Goal: Check status: Check status

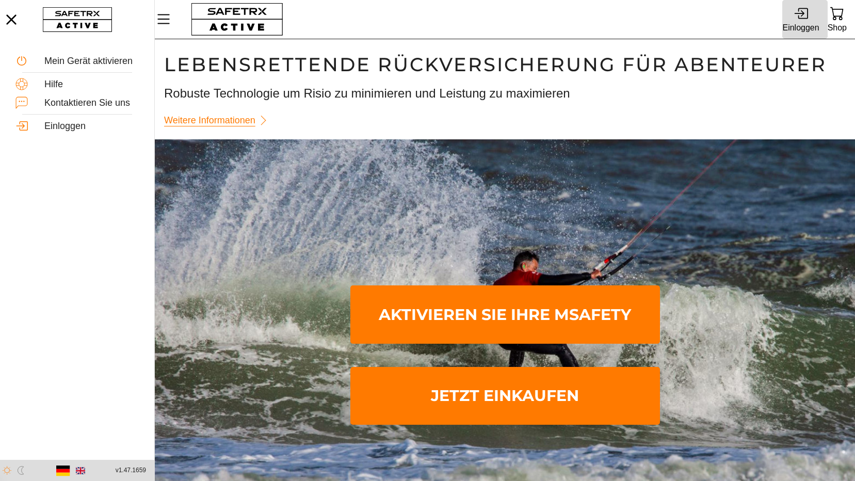
click at [805, 19] on icon at bounding box center [801, 13] width 14 height 14
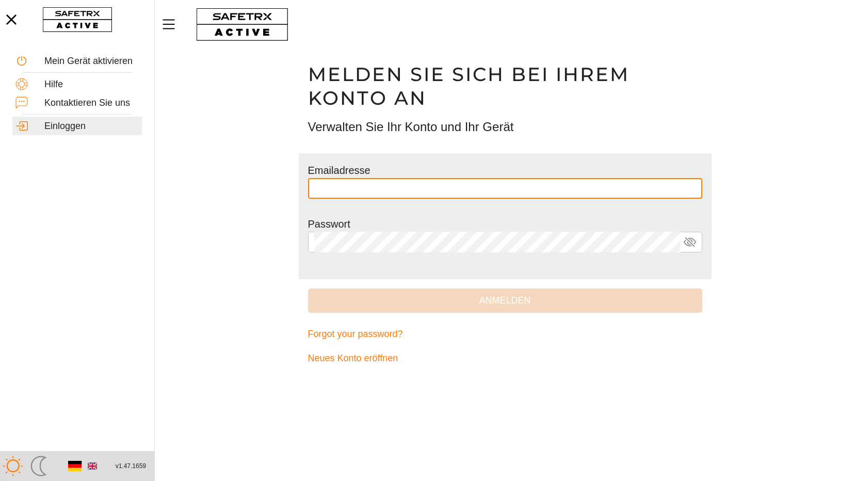
type input "**********"
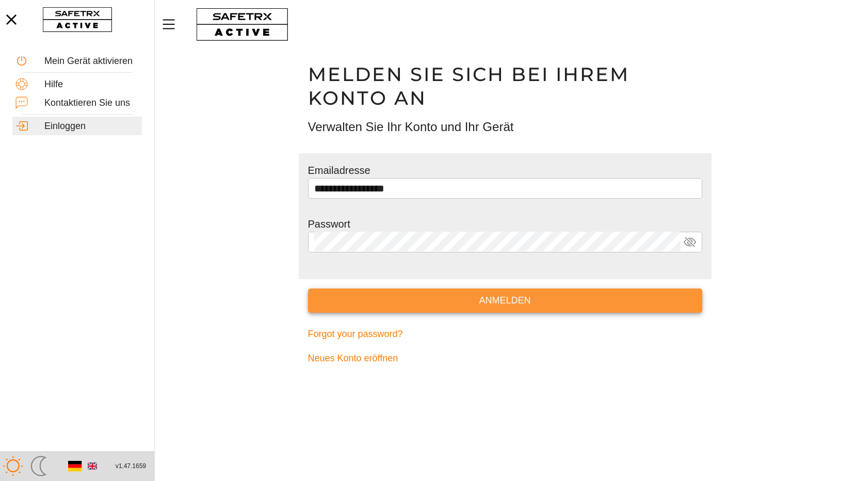
click at [511, 301] on span "Anmelden" at bounding box center [505, 301] width 378 height 16
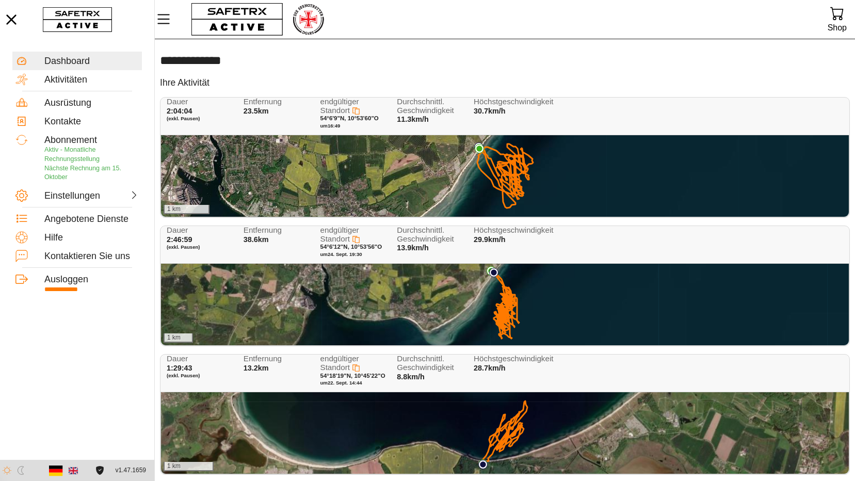
click at [279, 160] on div "1 km" at bounding box center [505, 176] width 688 height 82
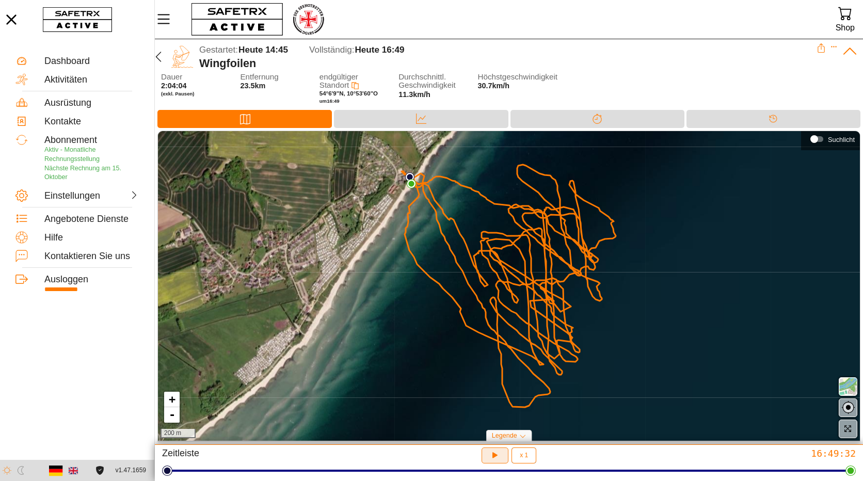
click at [493, 455] on icon "button" at bounding box center [494, 454] width 8 height 8
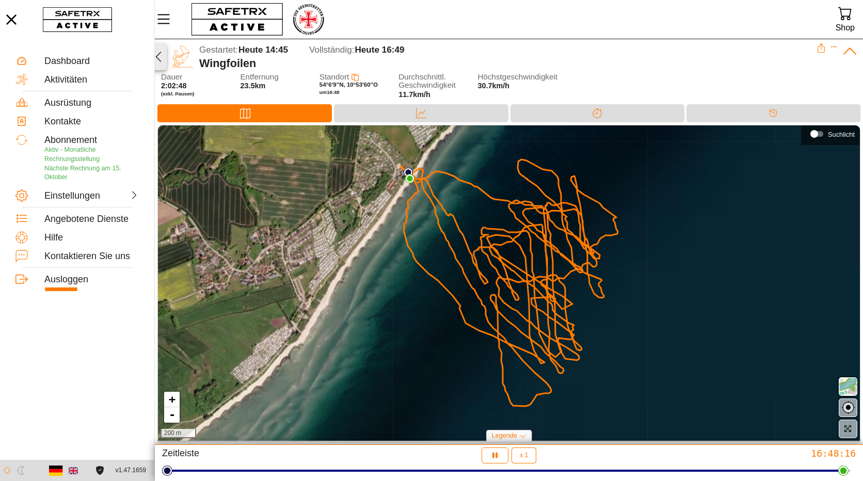
click at [156, 56] on icon "button" at bounding box center [158, 57] width 12 height 12
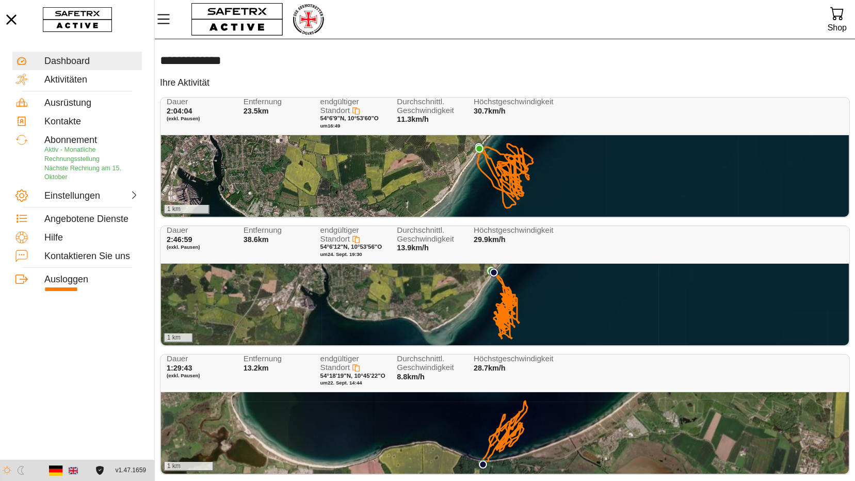
click at [348, 311] on div "1 km" at bounding box center [505, 305] width 688 height 82
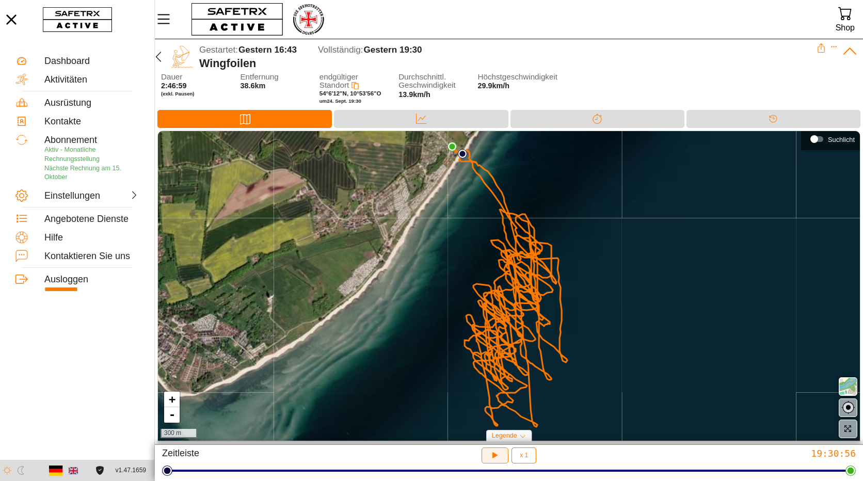
click at [492, 456] on icon "button" at bounding box center [495, 455] width 11 height 11
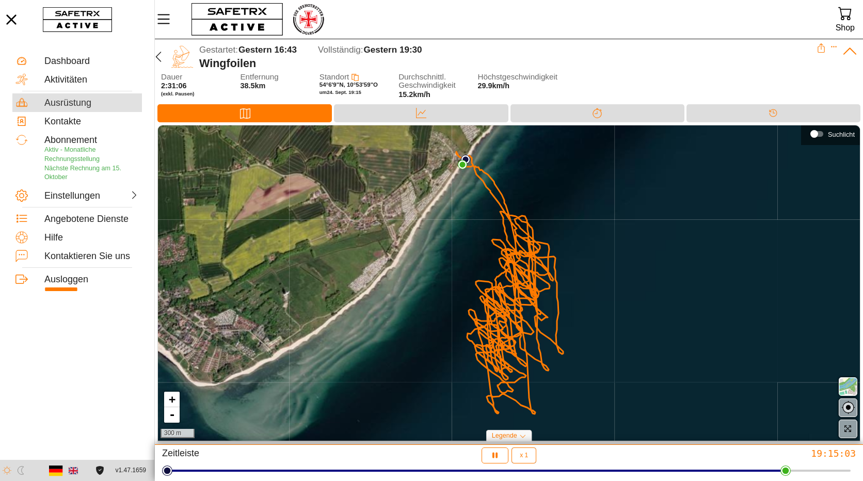
click at [68, 101] on div "Ausrüstung" at bounding box center [91, 103] width 94 height 11
